Goal: Task Accomplishment & Management: Manage account settings

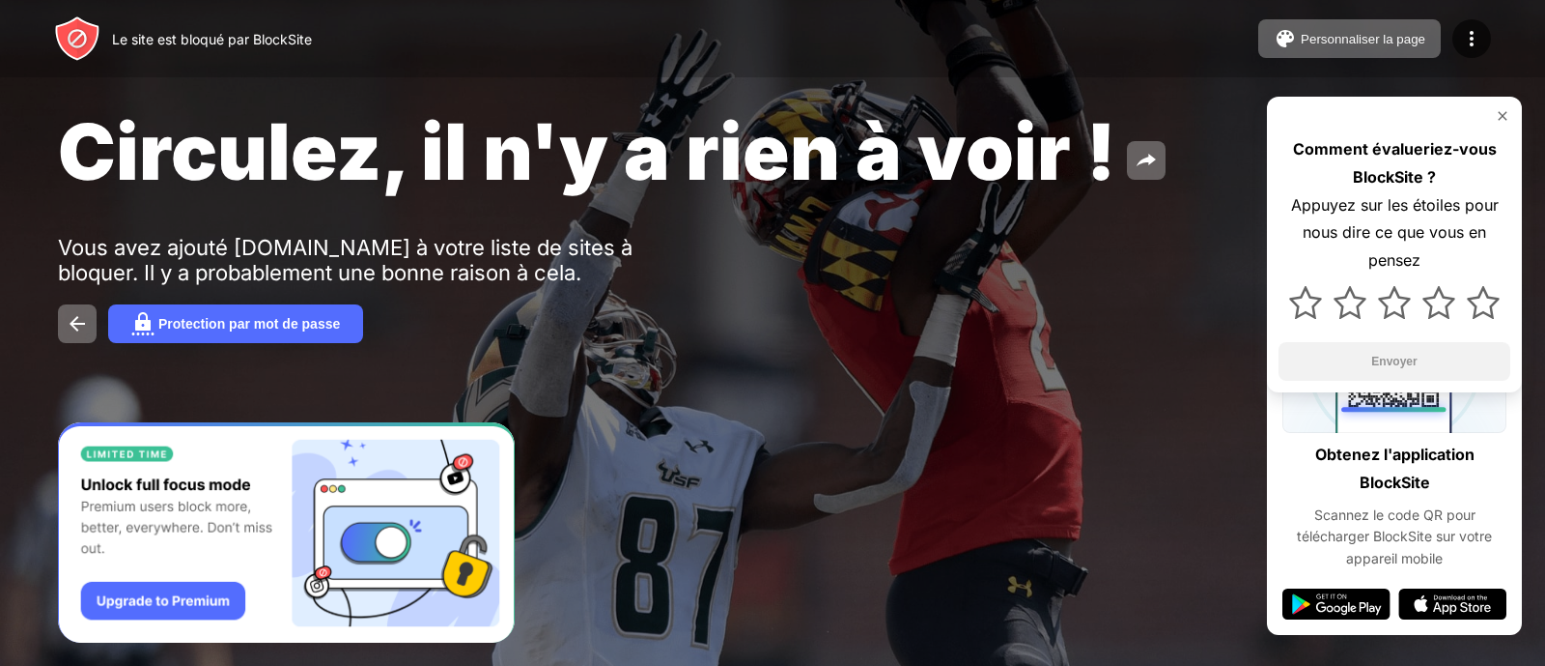
click at [844, 326] on div "Protection par mot de passe" at bounding box center [773, 323] width 1430 height 39
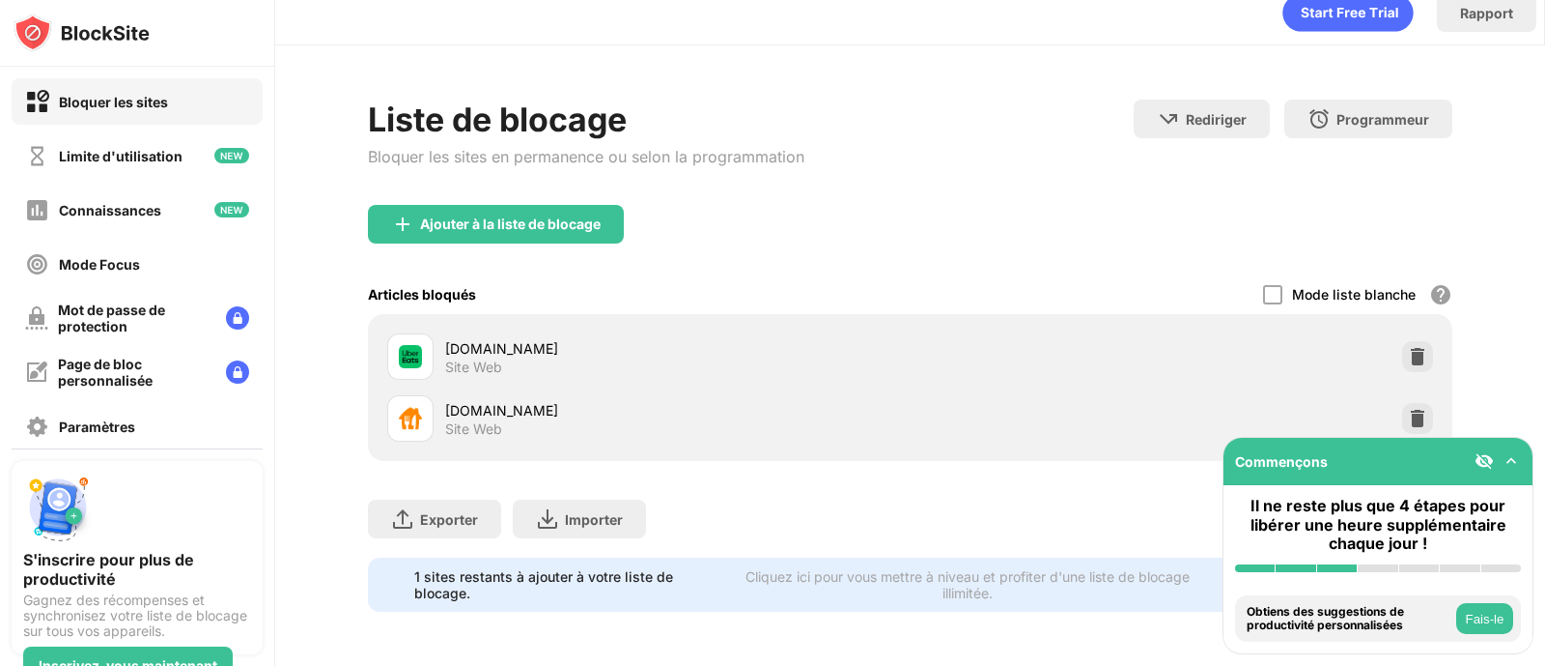
scroll to position [39, 0]
drag, startPoint x: 1379, startPoint y: 398, endPoint x: 1454, endPoint y: 411, distance: 75.6
click at [1408, 409] on img at bounding box center [1417, 418] width 19 height 19
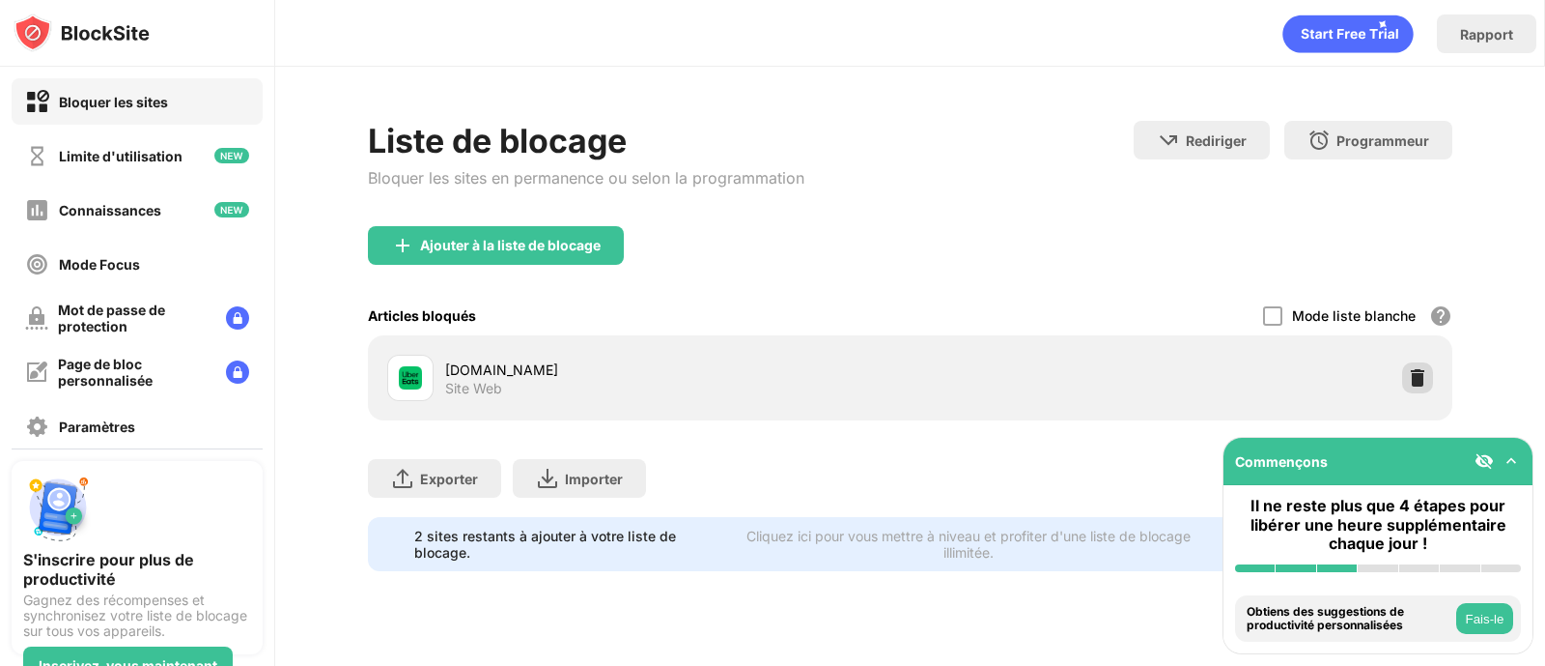
click at [1409, 375] on div at bounding box center [1418, 377] width 31 height 31
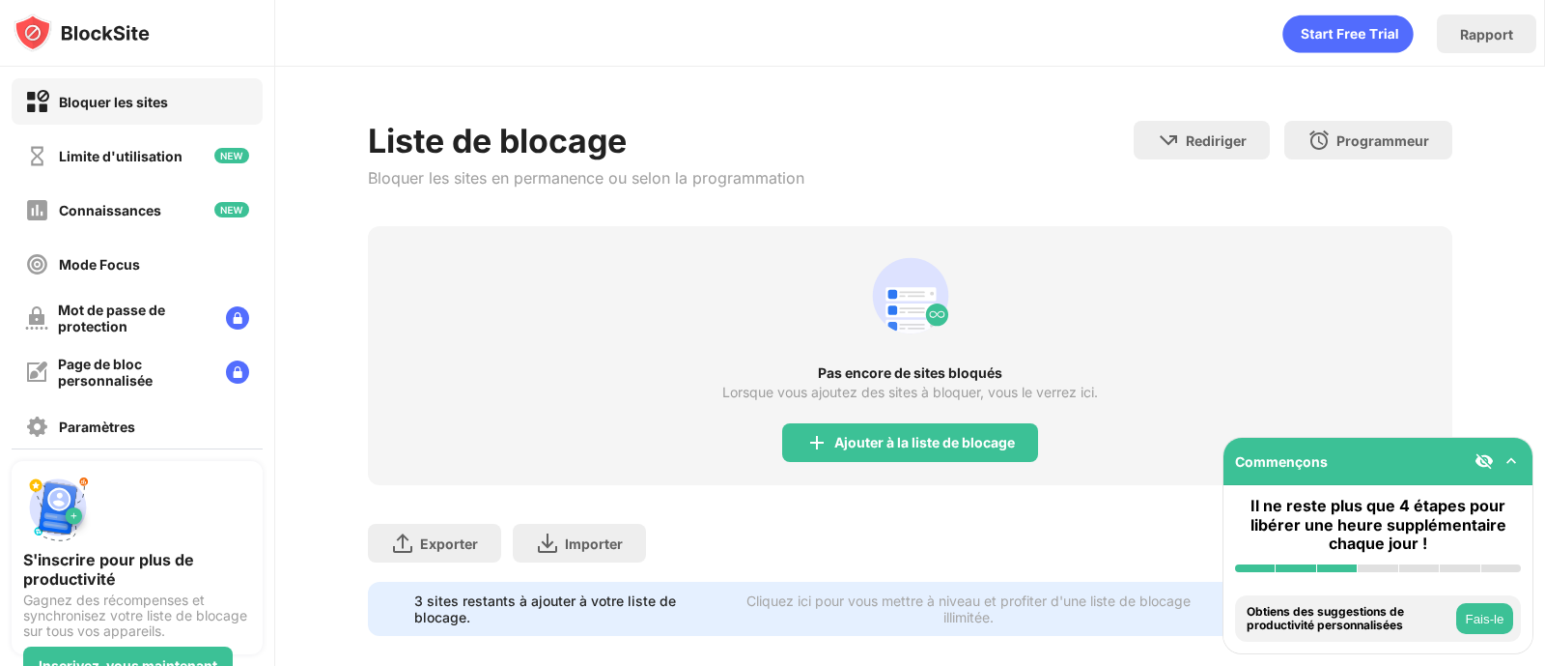
scroll to position [43, 0]
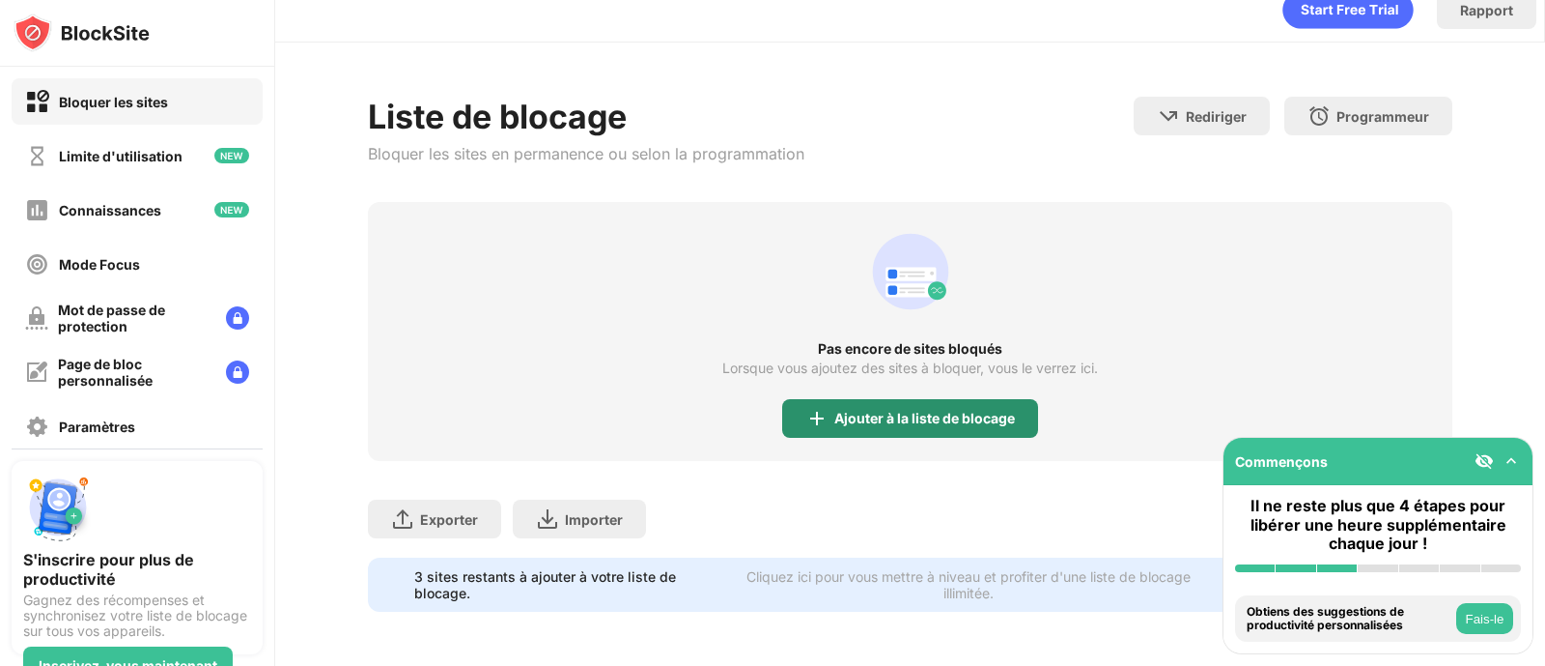
click at [907, 410] on div "Ajouter à la liste de blocage" at bounding box center [910, 418] width 256 height 39
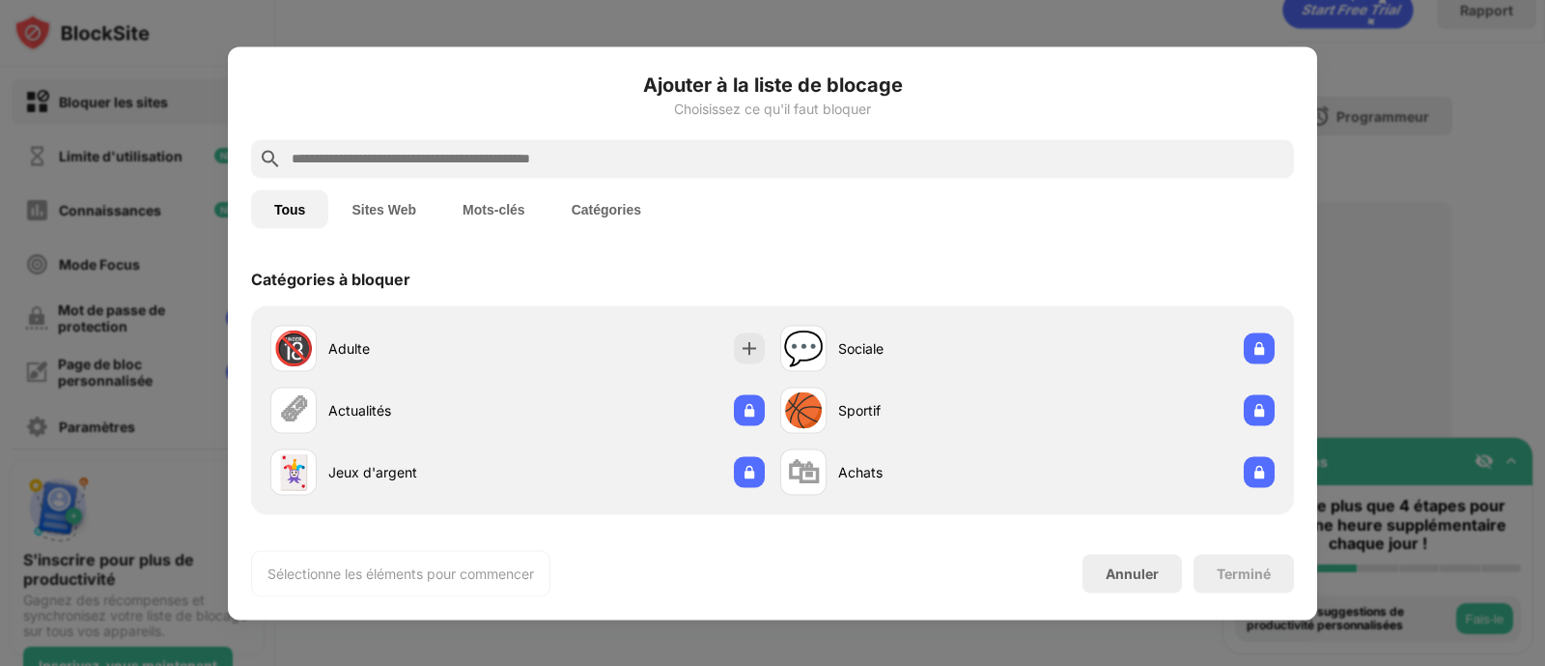
click at [566, 151] on input "text" at bounding box center [788, 158] width 997 height 23
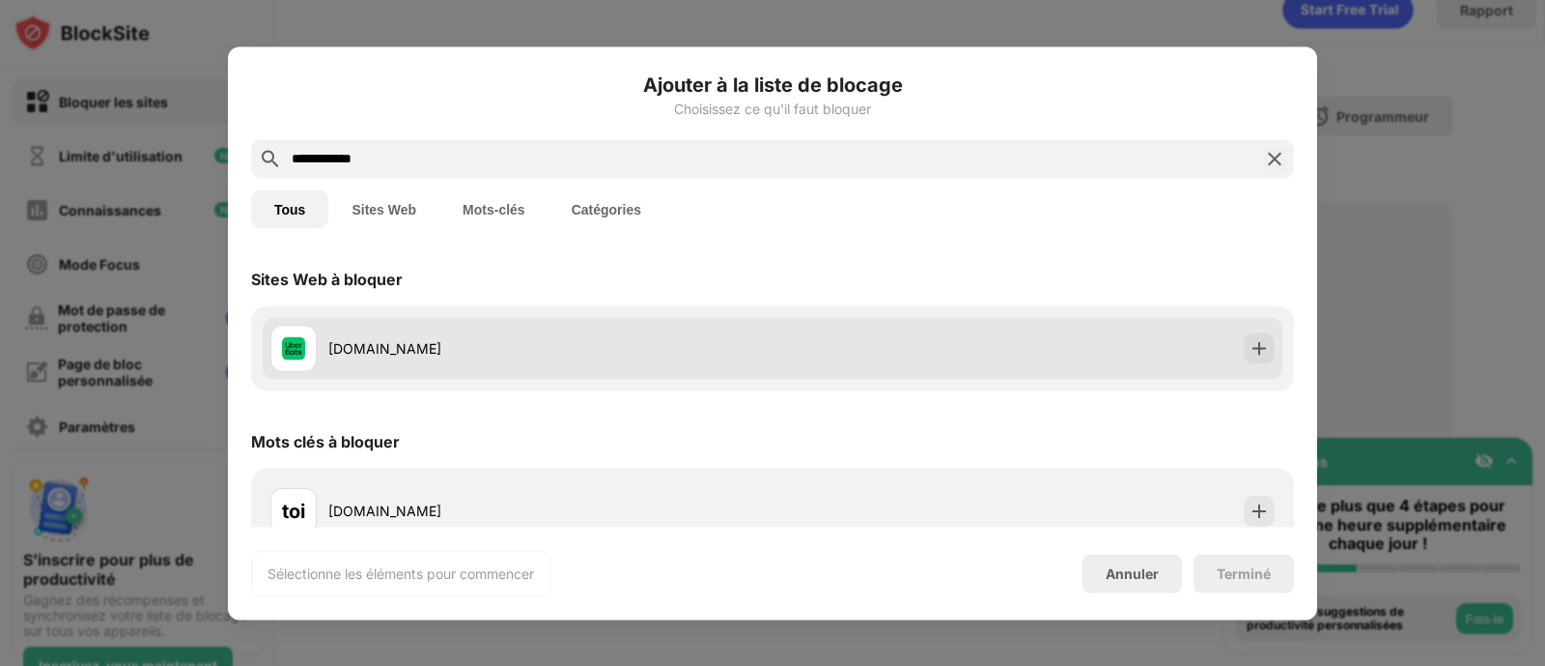
click at [415, 340] on font "[DOMAIN_NAME]" at bounding box center [384, 348] width 113 height 16
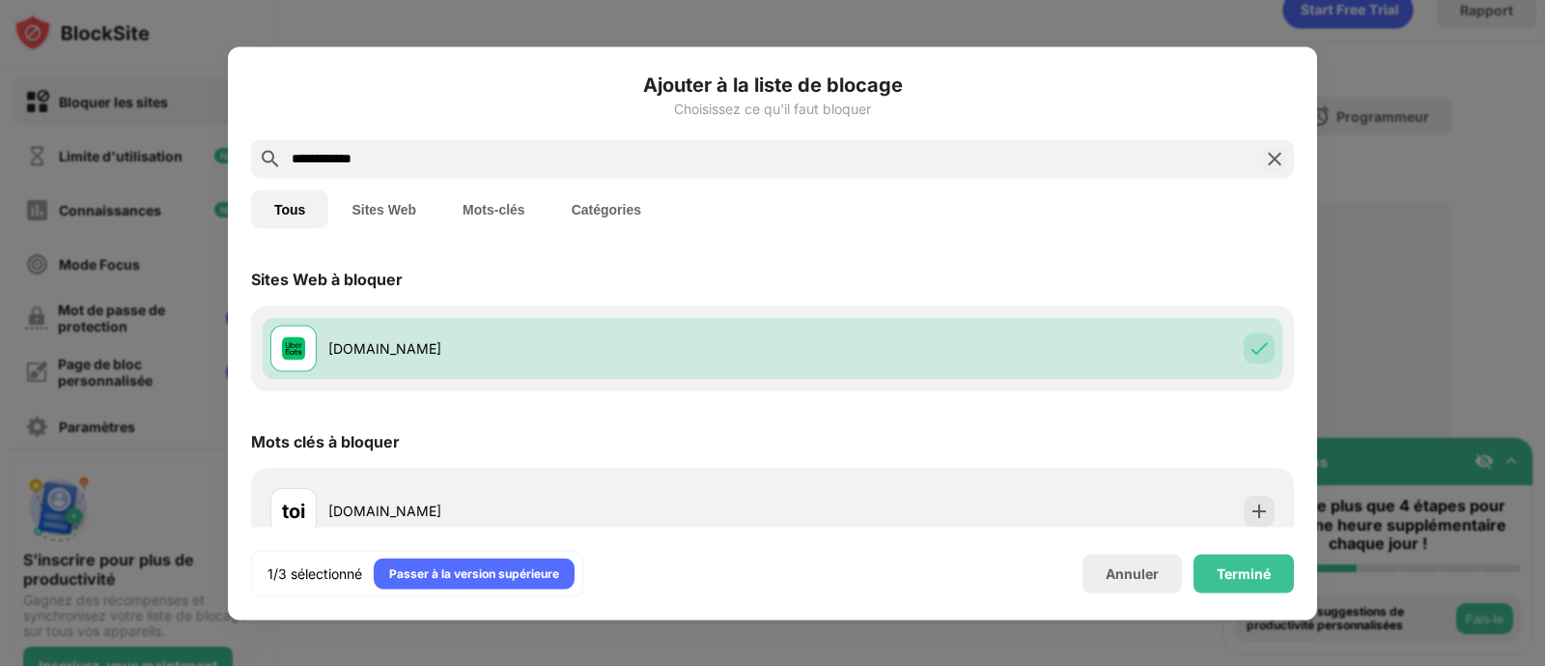
drag, startPoint x: 600, startPoint y: 161, endPoint x: 19, endPoint y: 153, distance: 580.6
click at [10, 665] on div "**********" at bounding box center [772, 666] width 1545 height 0
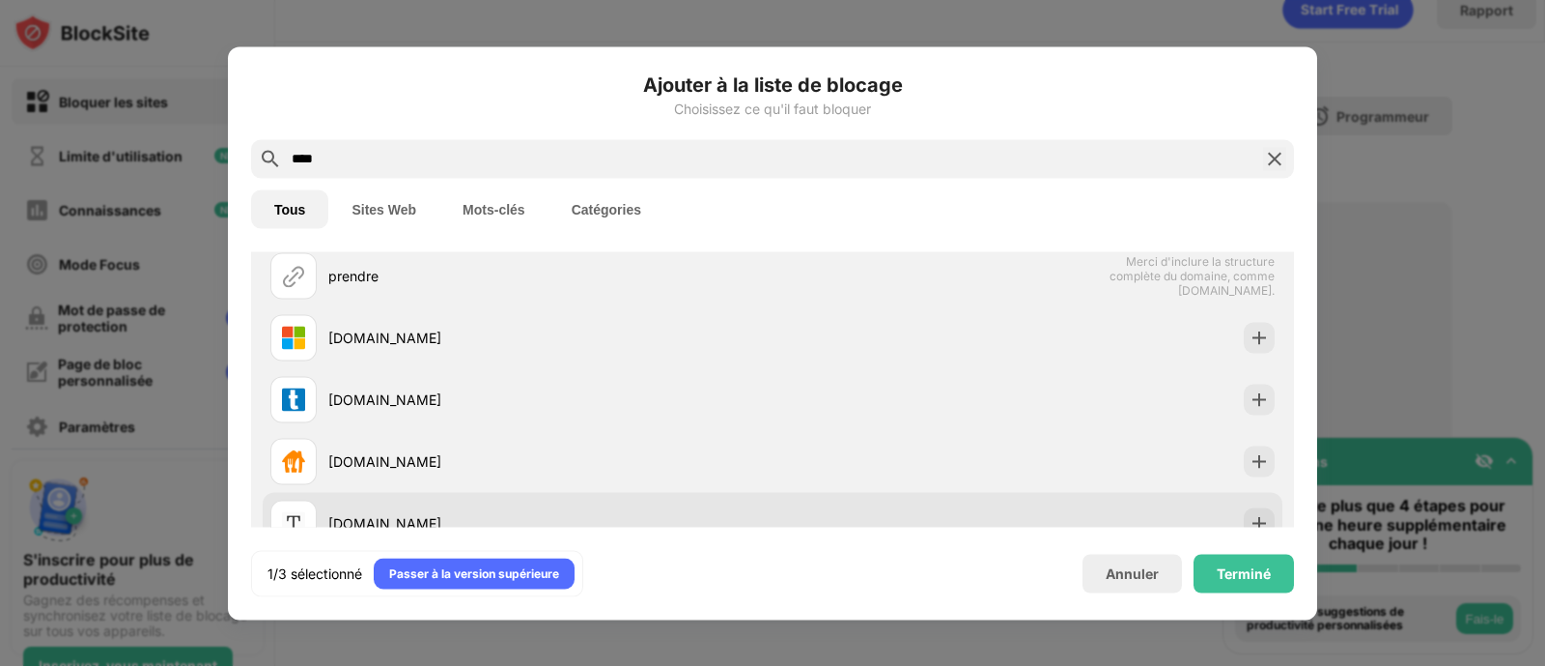
scroll to position [120, 0]
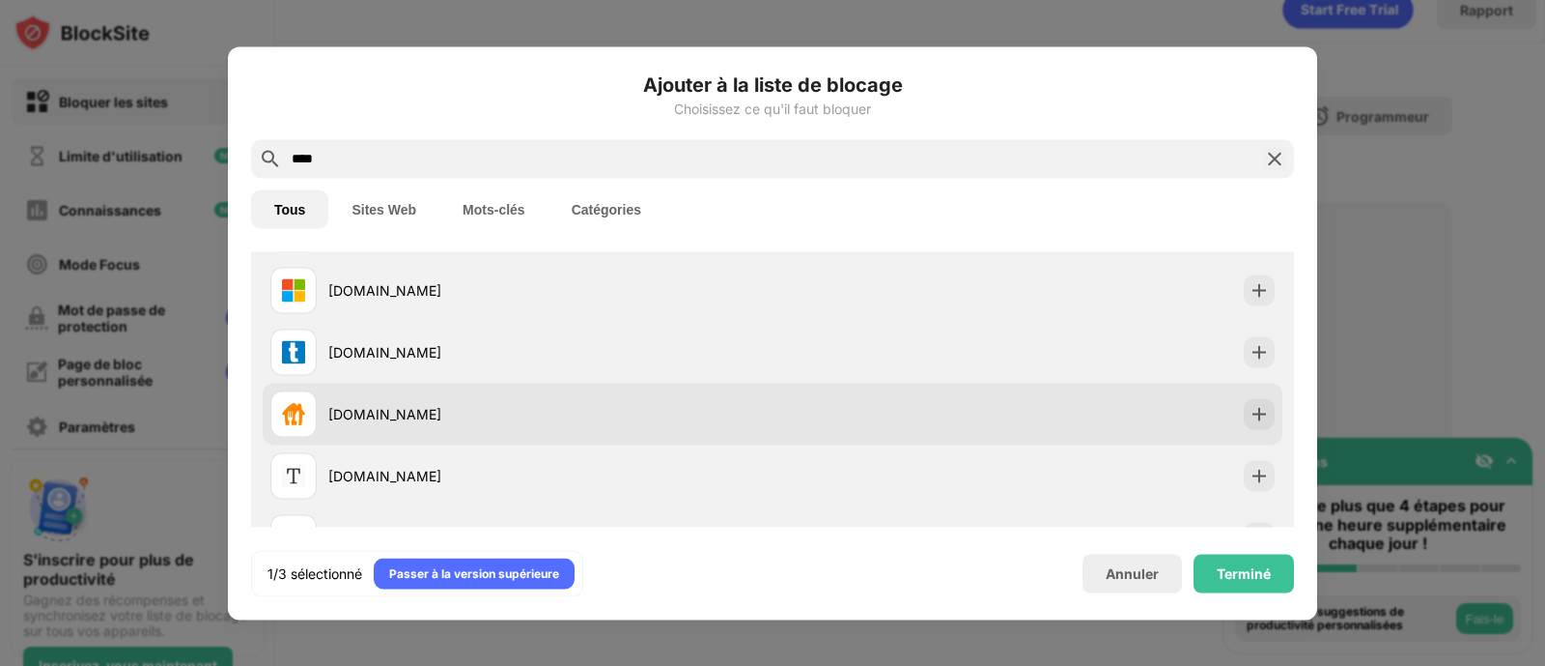
click at [391, 420] on div "[DOMAIN_NAME]" at bounding box center [550, 414] width 444 height 20
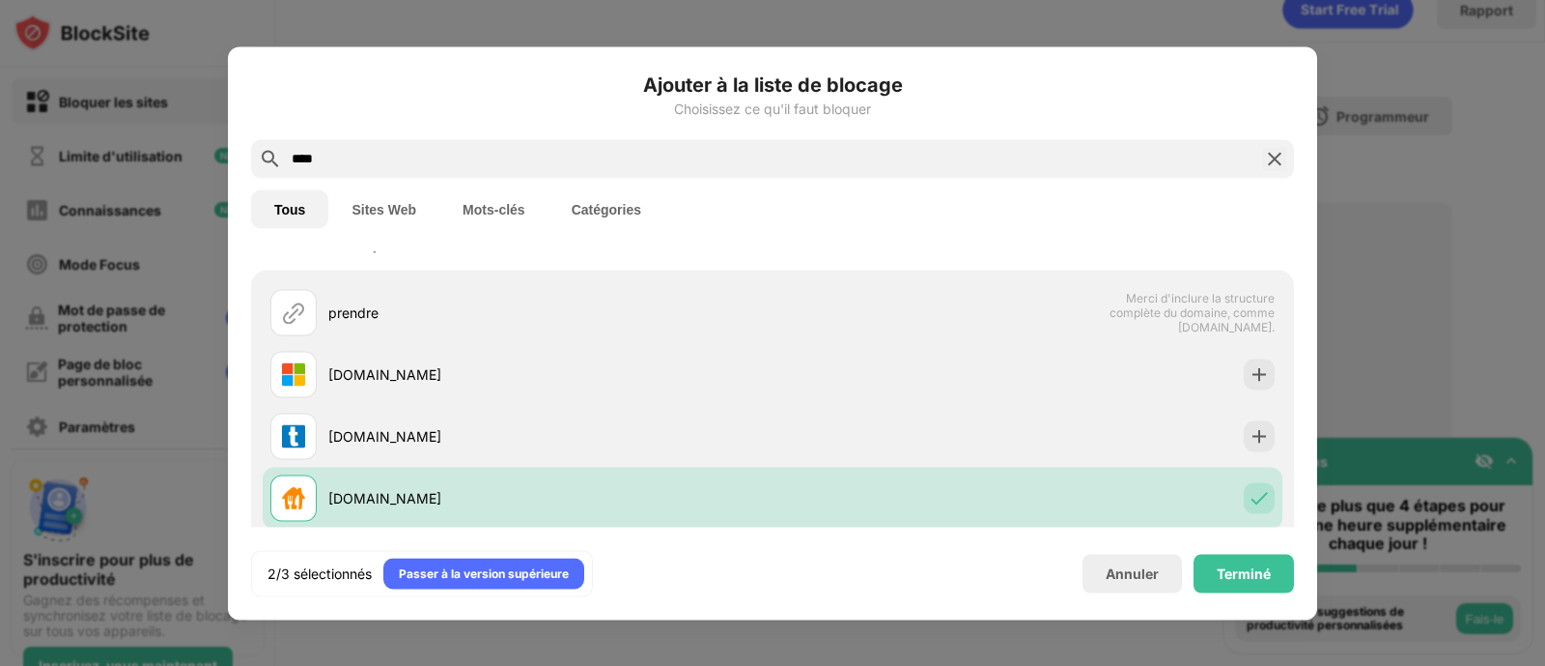
scroll to position [0, 0]
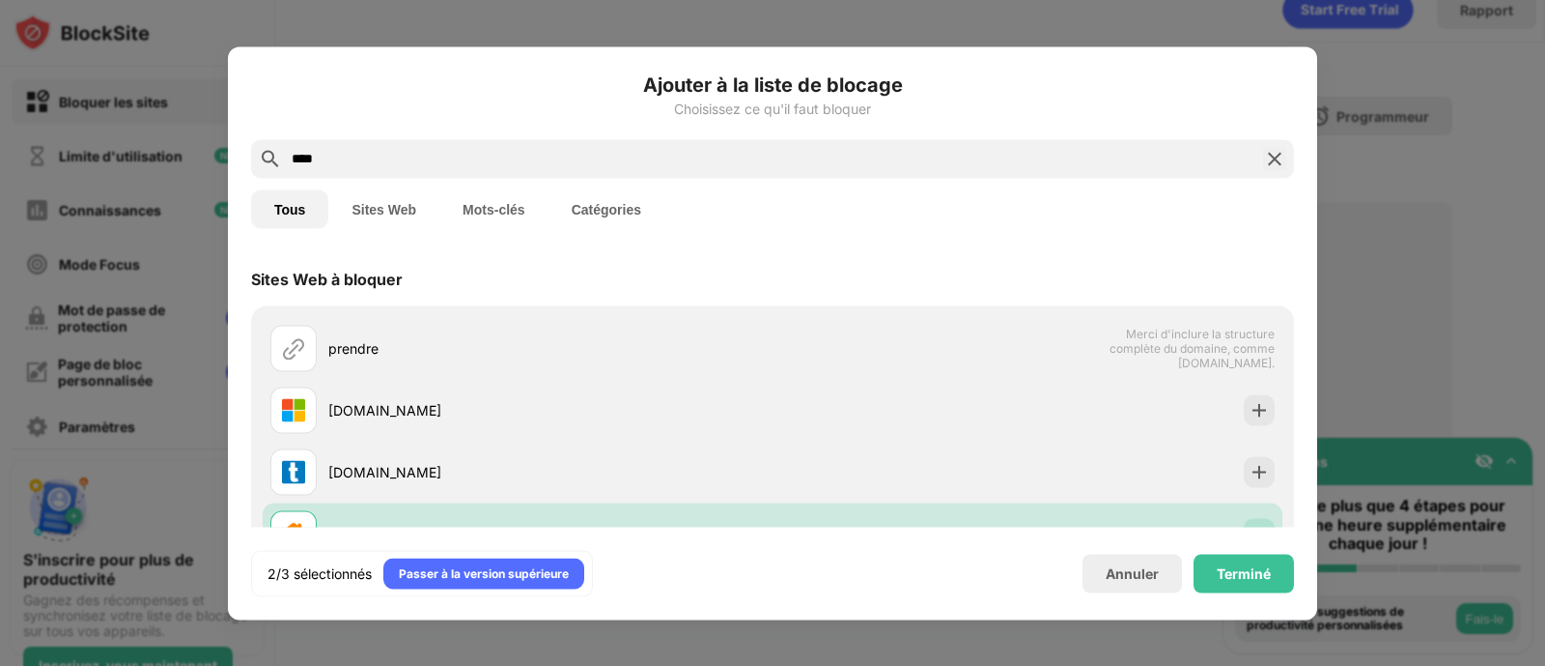
drag, startPoint x: 383, startPoint y: 153, endPoint x: 120, endPoint y: 139, distance: 264.0
click at [120, 665] on div "Ajouter à la liste de blocage Choisissez ce qu'il faut bloquer **** Tous Sites …" at bounding box center [772, 666] width 1545 height 0
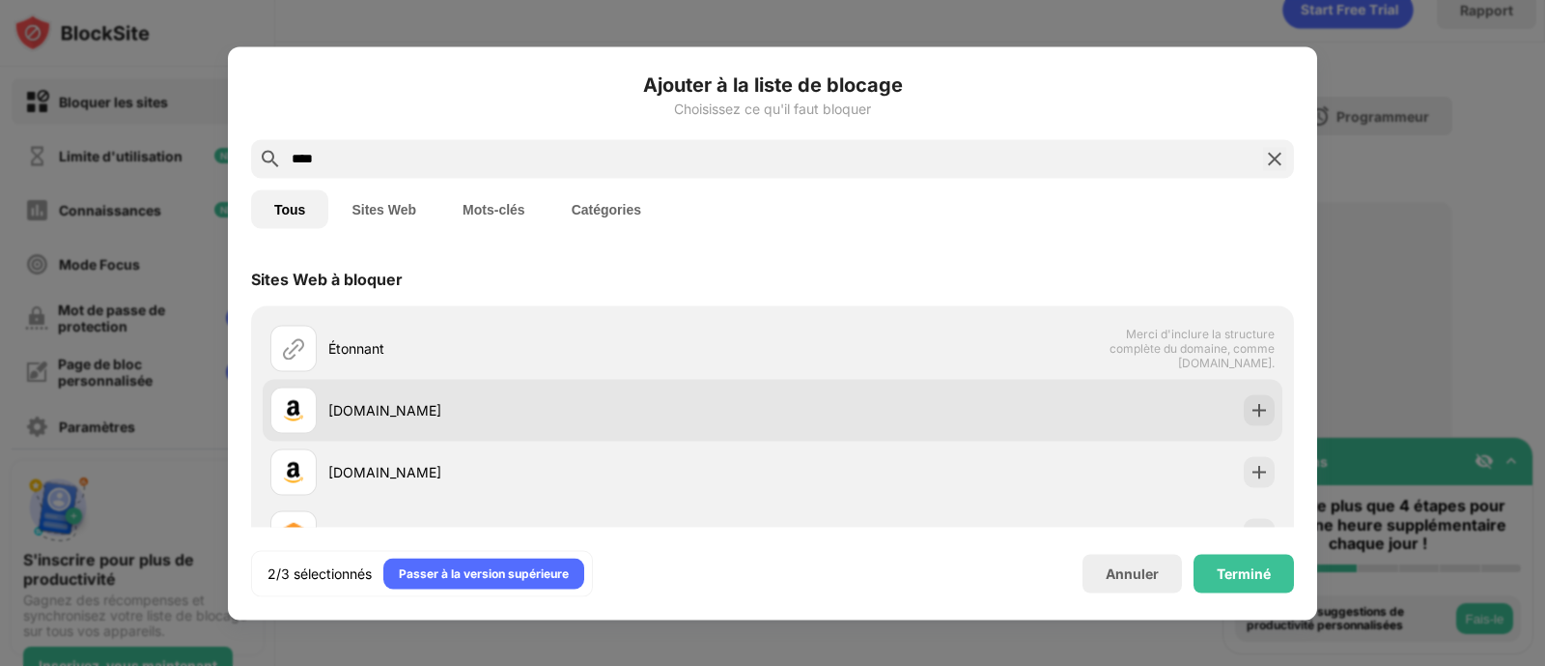
type input "****"
click at [397, 394] on div "[DOMAIN_NAME]" at bounding box center [521, 409] width 502 height 46
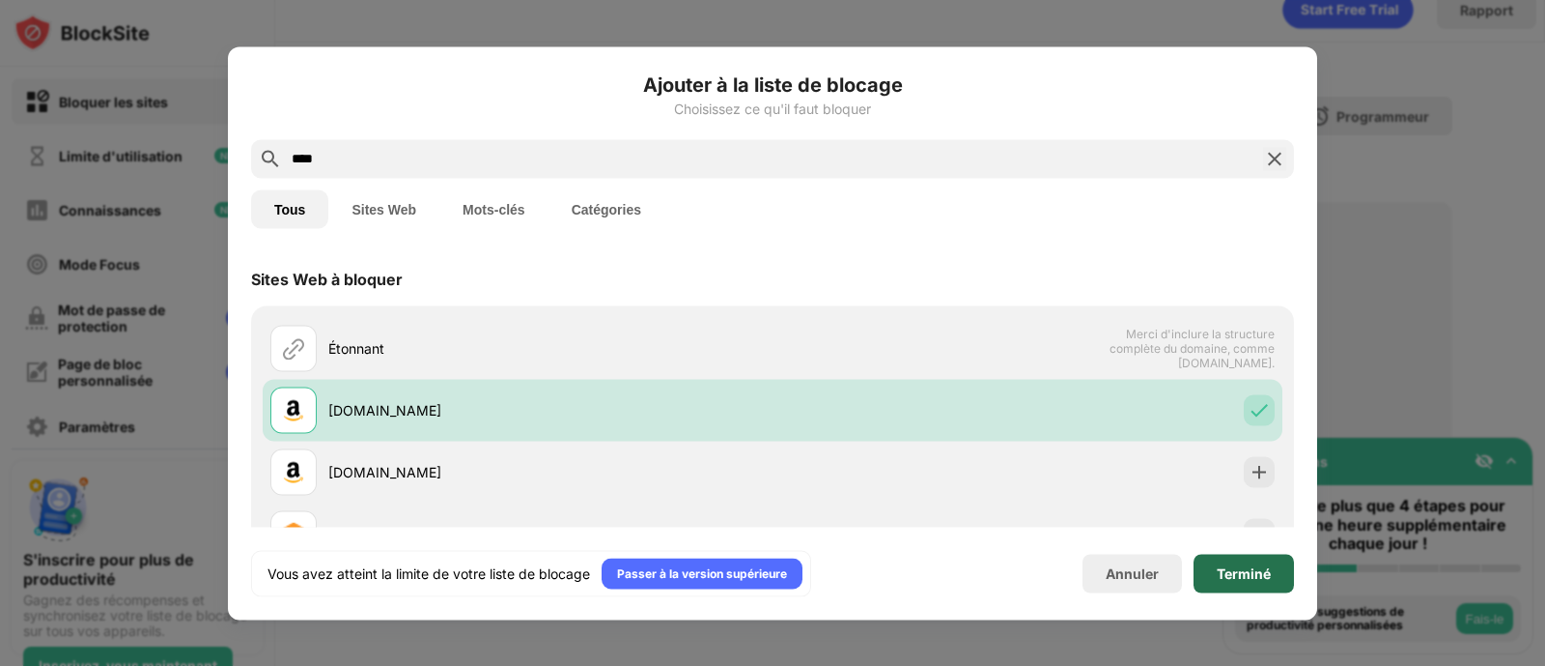
click at [1230, 566] on font "Terminé" at bounding box center [1244, 572] width 54 height 16
